Goal: Transaction & Acquisition: Purchase product/service

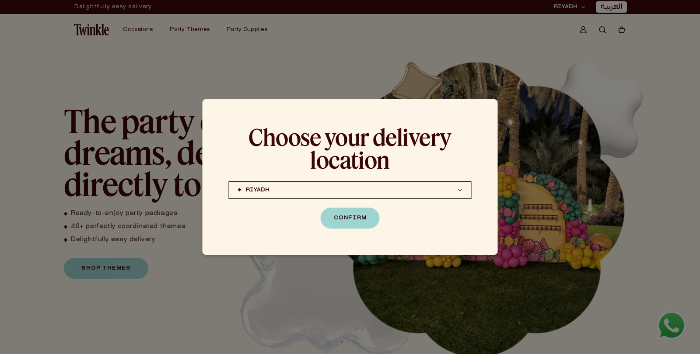
click at [356, 216] on button "Confirm" at bounding box center [349, 218] width 59 height 21
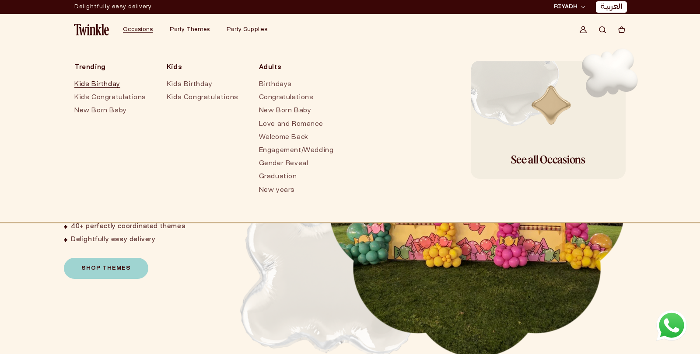
click at [88, 88] on link "Kids Birthday" at bounding box center [111, 84] width 75 height 13
